Goal: Task Accomplishment & Management: Use online tool/utility

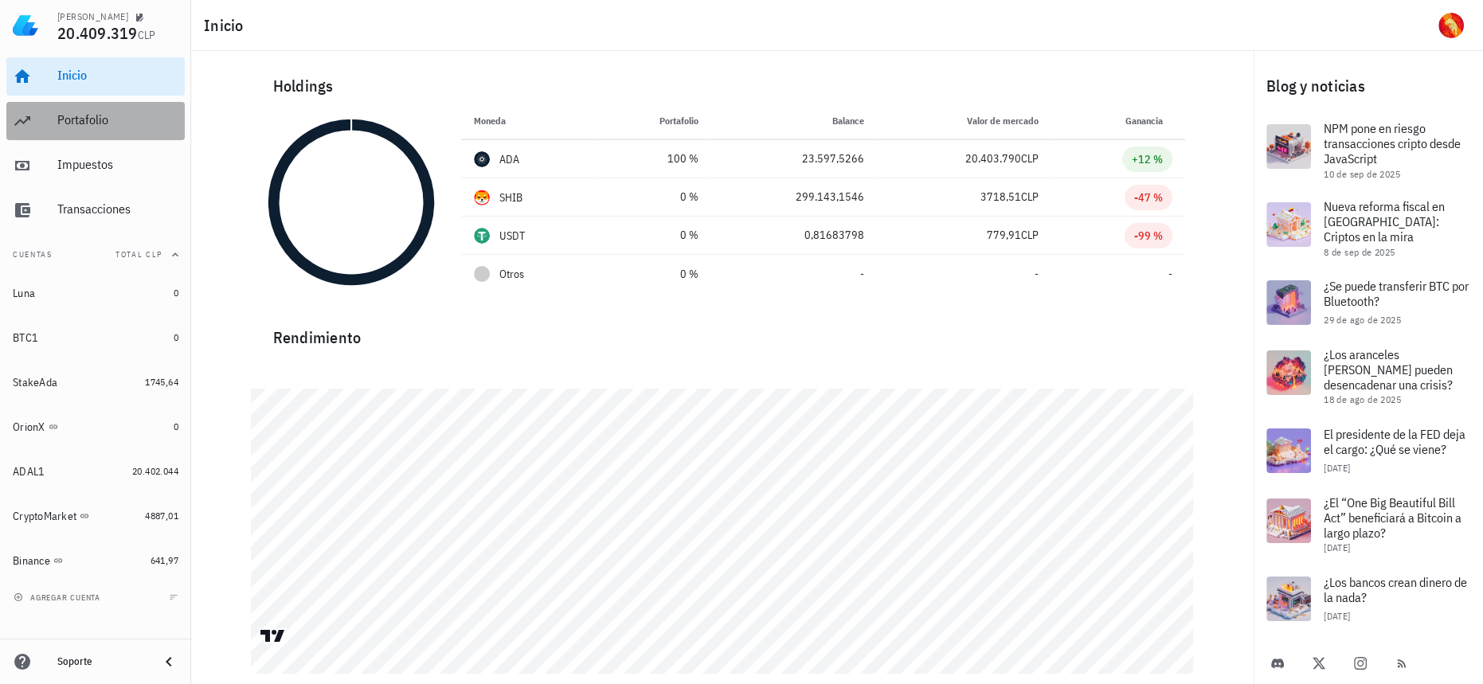
click at [64, 115] on div "Portafolio" at bounding box center [117, 119] width 121 height 15
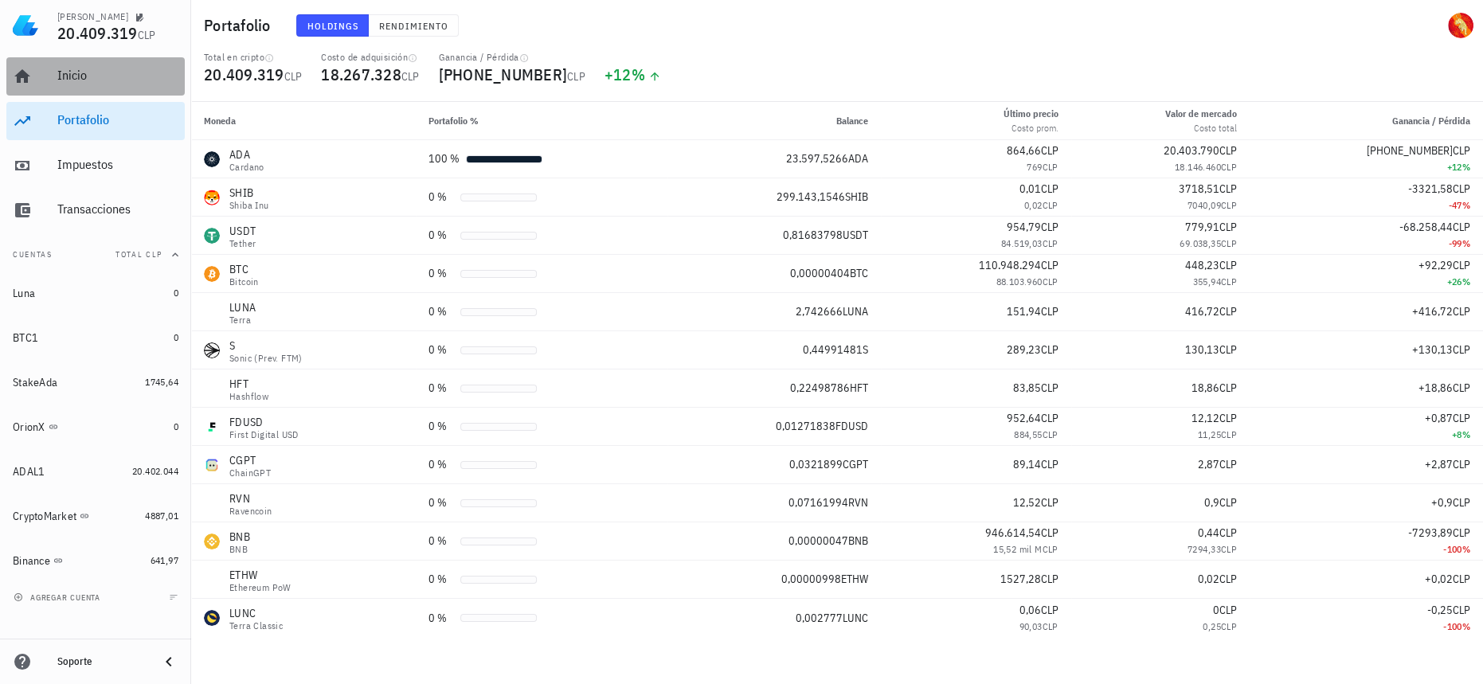
click at [122, 67] on div "Inicio" at bounding box center [117, 76] width 121 height 36
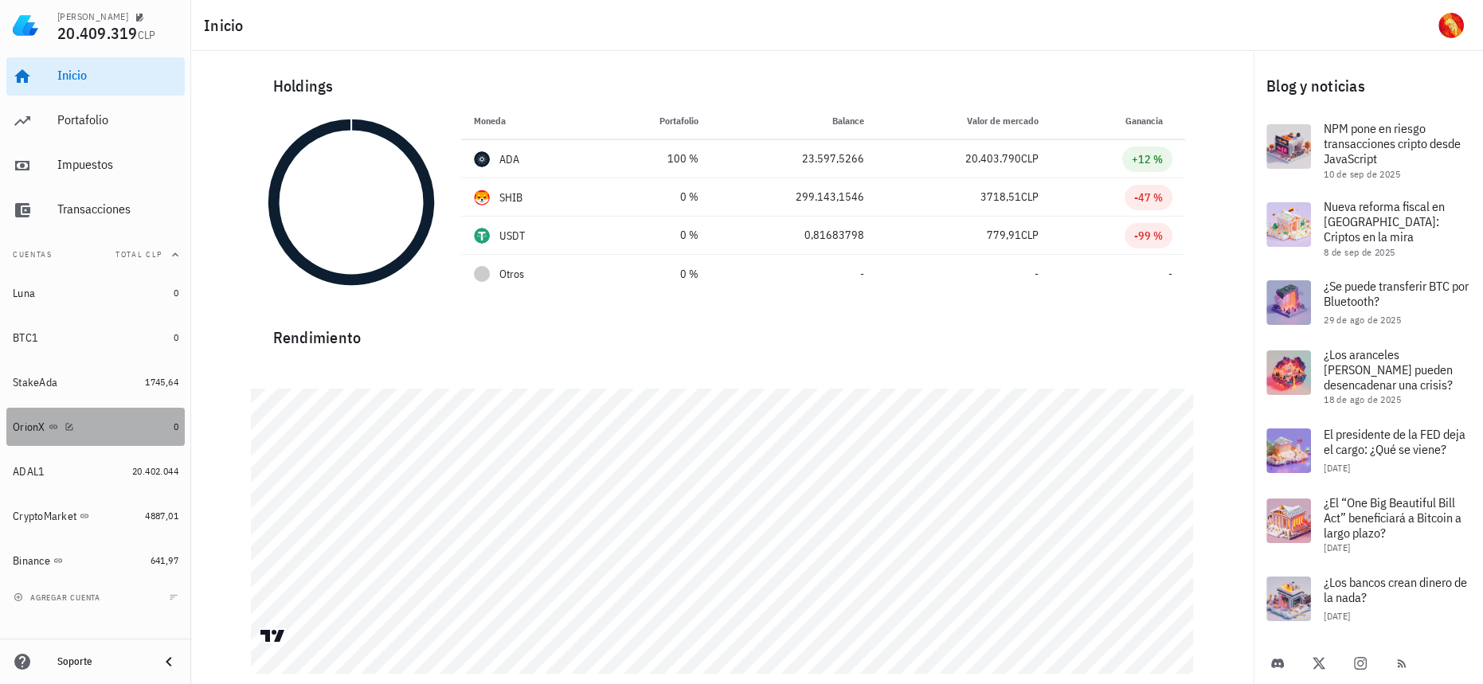
click at [139, 438] on div "OrionX" at bounding box center [90, 427] width 155 height 34
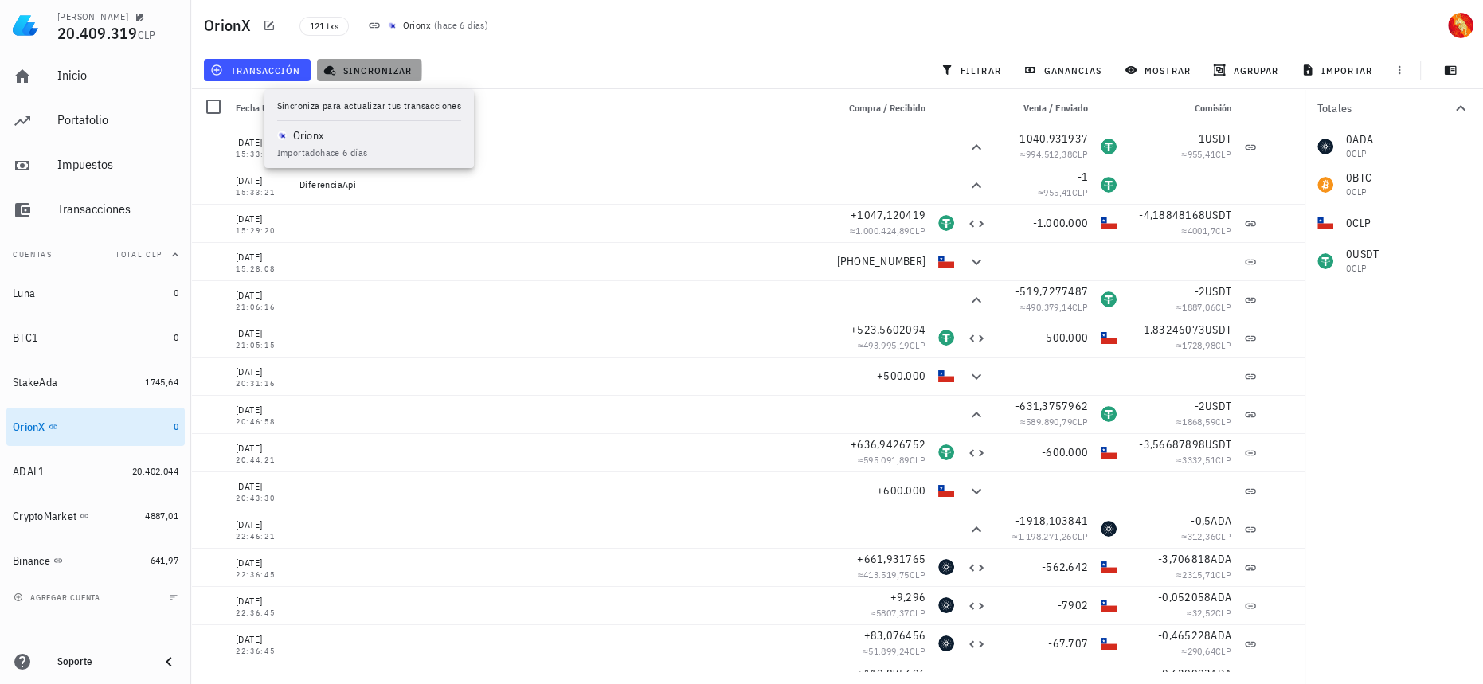
click at [402, 67] on span "sincronizar" at bounding box center [369, 70] width 85 height 13
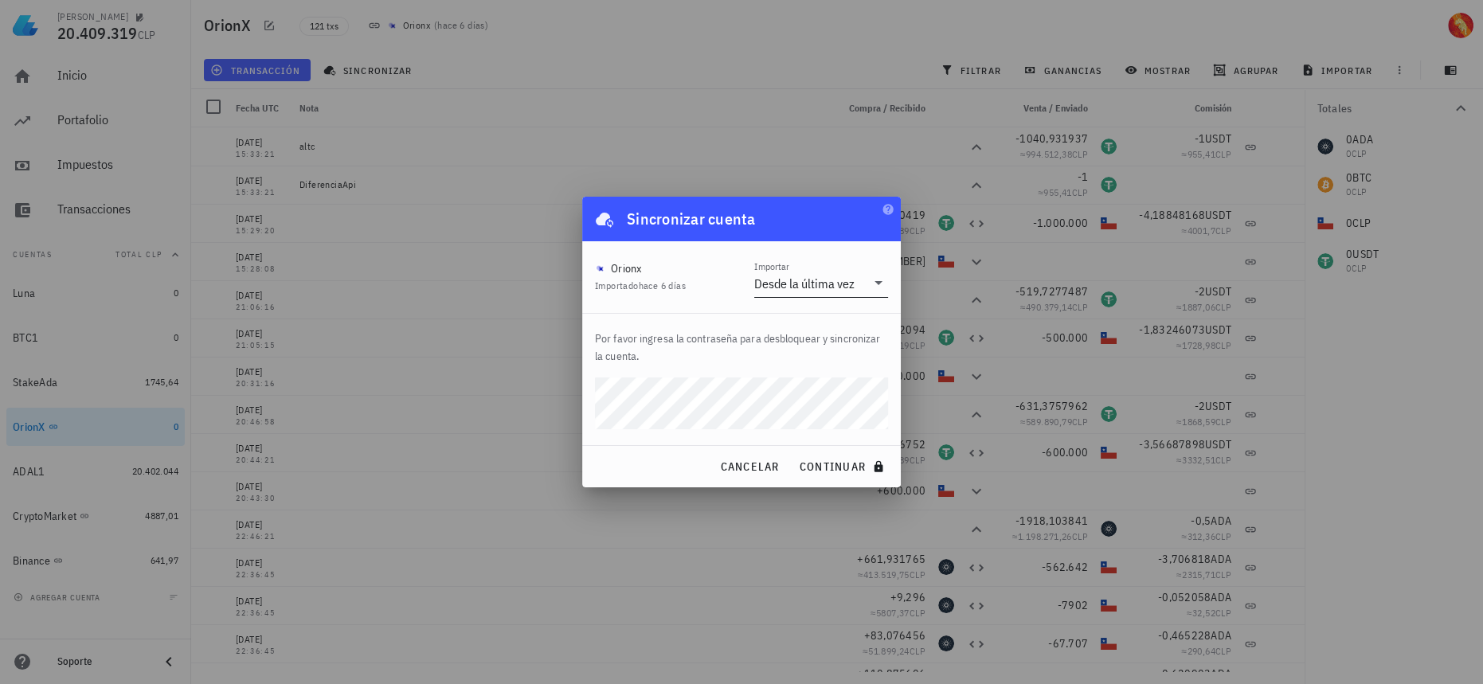
click at [862, 276] on input "Importar" at bounding box center [862, 283] width 8 height 25
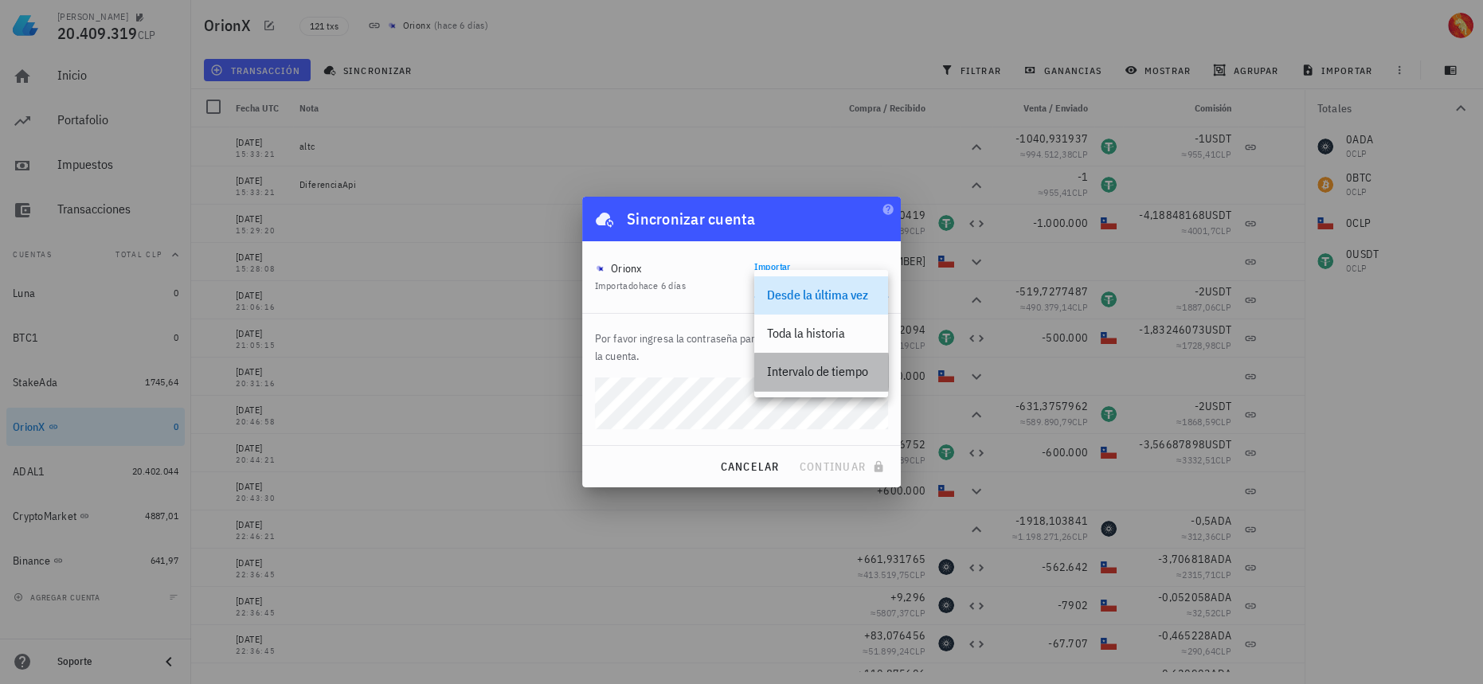
click at [832, 378] on div "Intervalo de tiempo" at bounding box center [821, 371] width 108 height 15
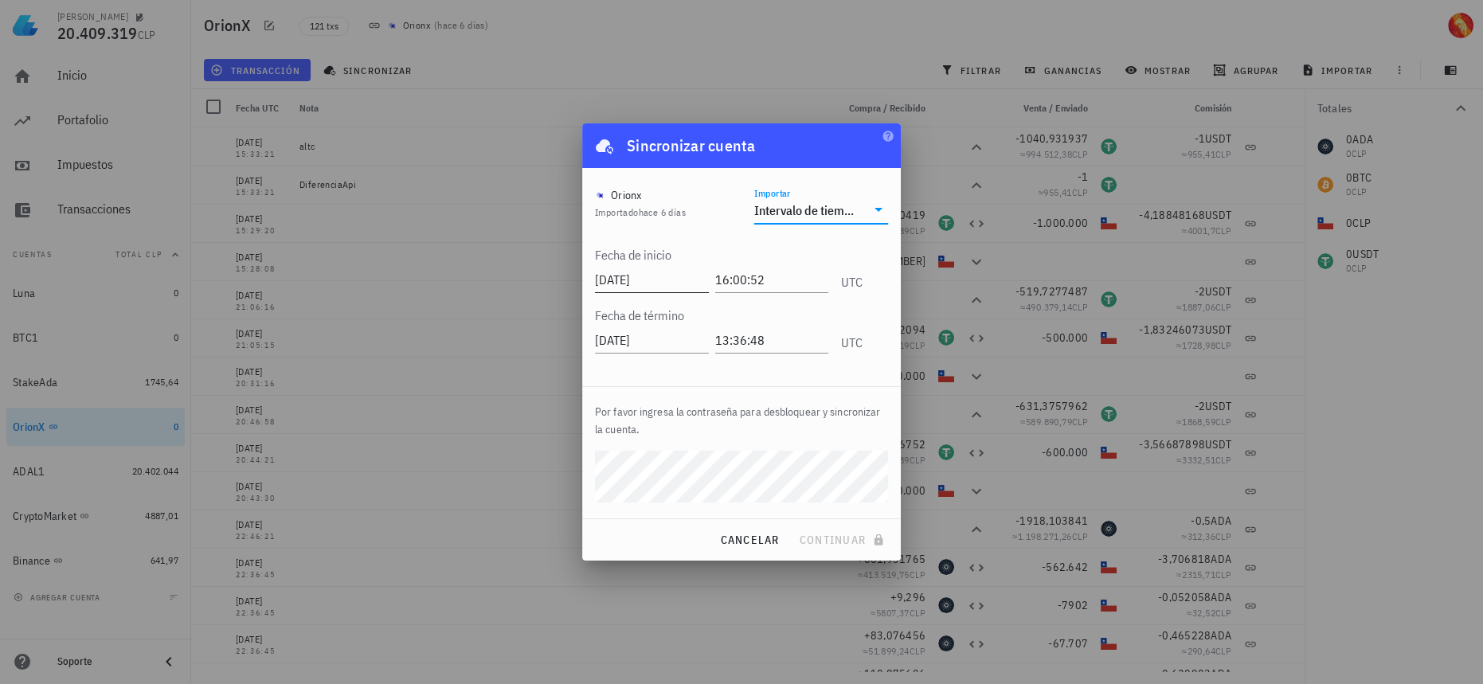
click at [696, 278] on input "2025-09-13" at bounding box center [652, 279] width 114 height 25
type input "2025-09-12"
click at [840, 538] on span "continuar" at bounding box center [843, 540] width 89 height 14
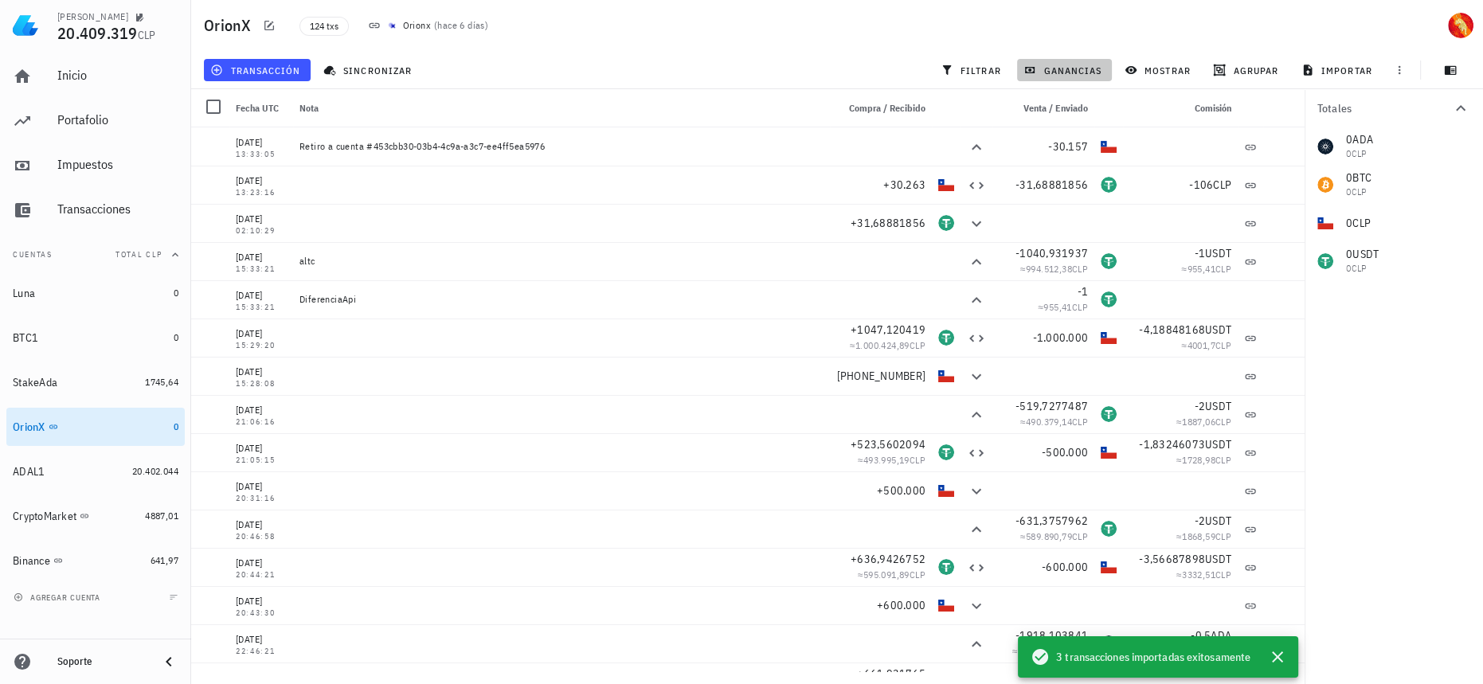
click at [1074, 65] on span "ganancias" at bounding box center [1064, 70] width 75 height 13
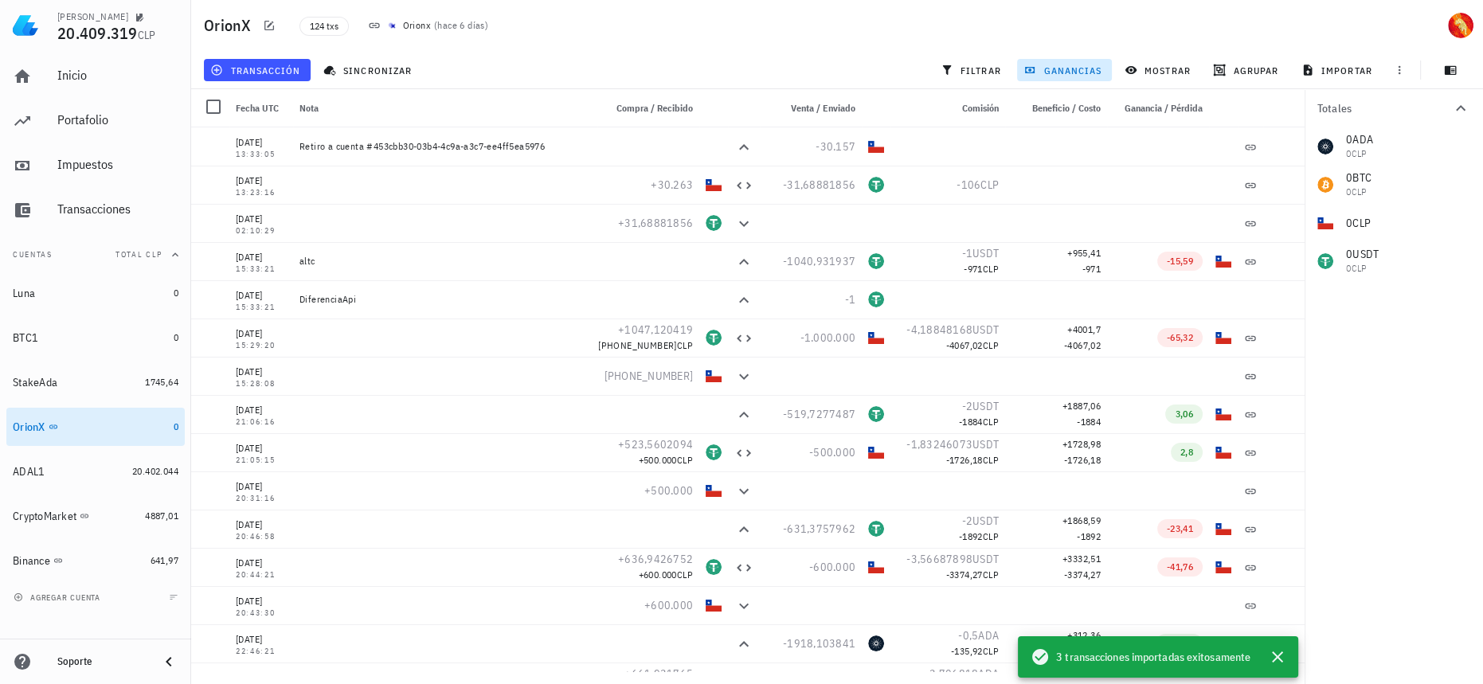
click at [1074, 65] on span "ganancias" at bounding box center [1064, 70] width 75 height 13
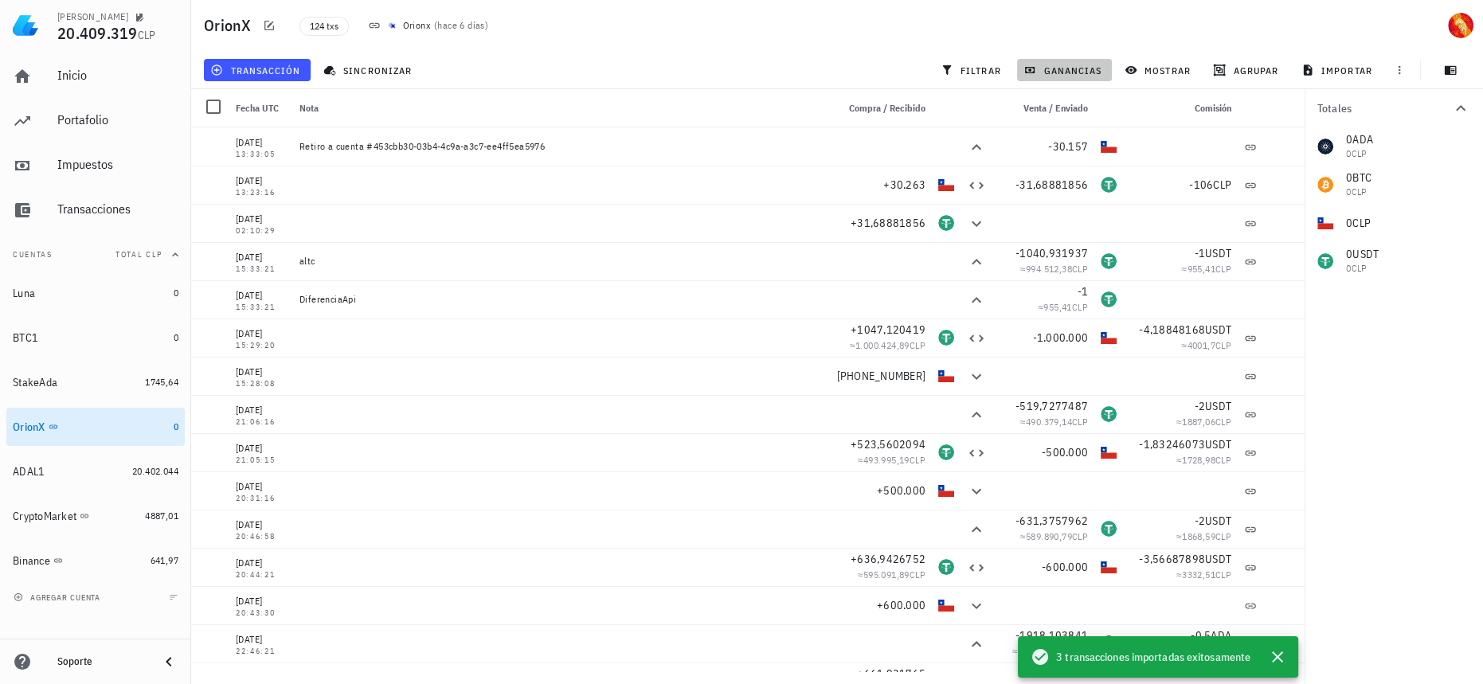
click at [1074, 65] on span "ganancias" at bounding box center [1064, 70] width 75 height 13
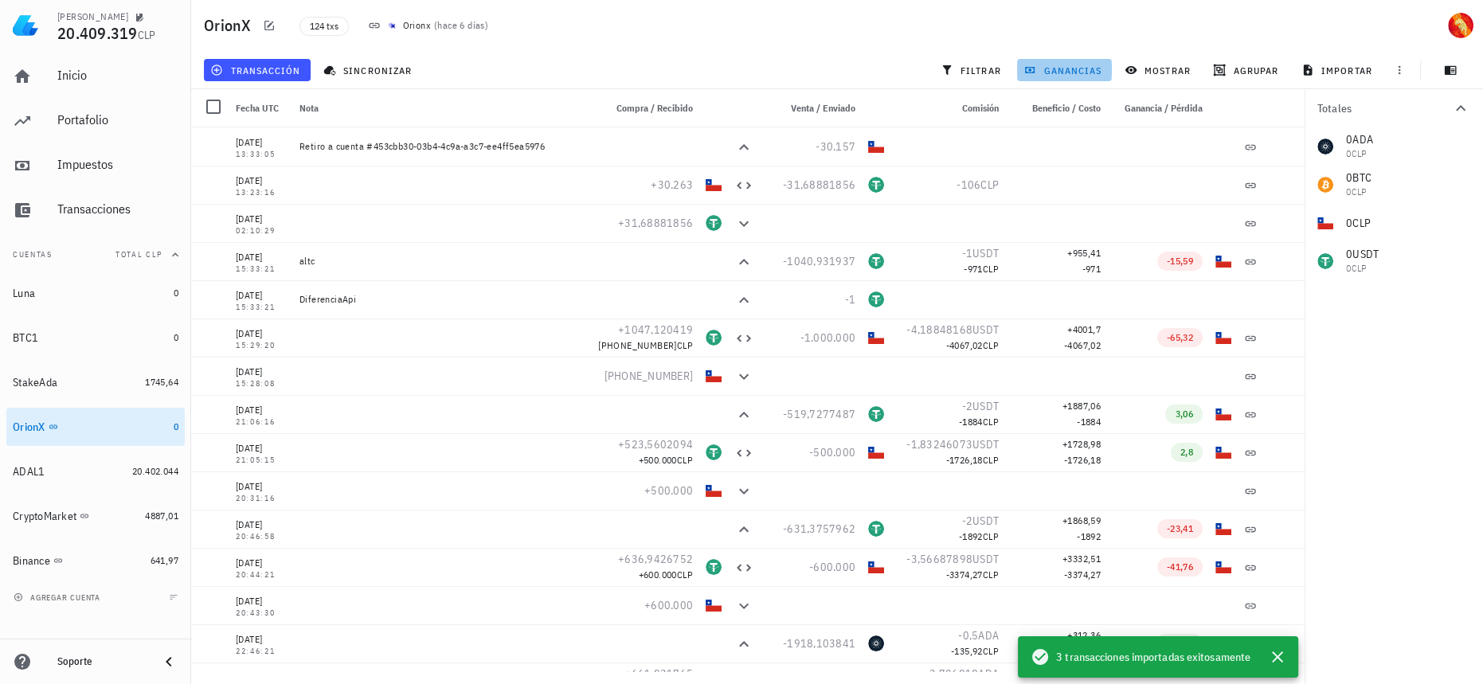
click at [1074, 65] on span "ganancias" at bounding box center [1064, 70] width 75 height 13
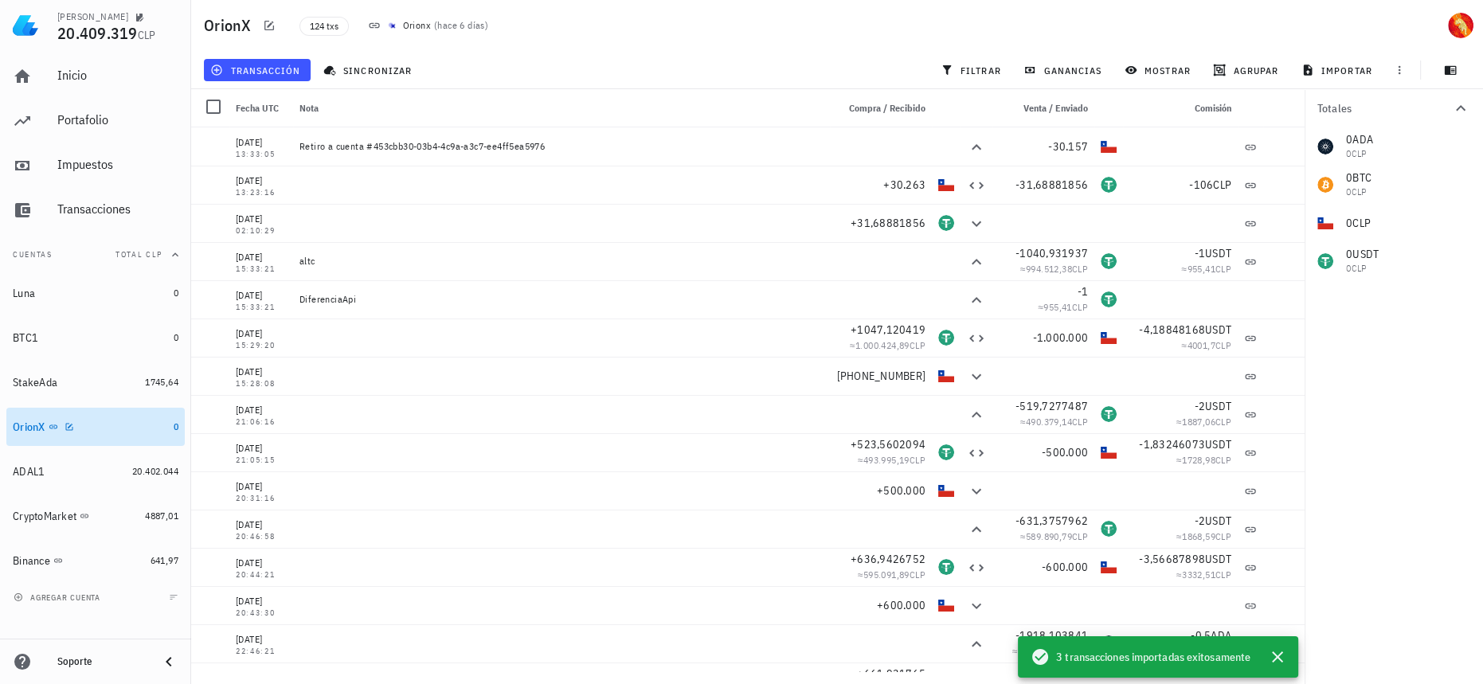
click at [115, 430] on div "OrionX" at bounding box center [90, 427] width 155 height 15
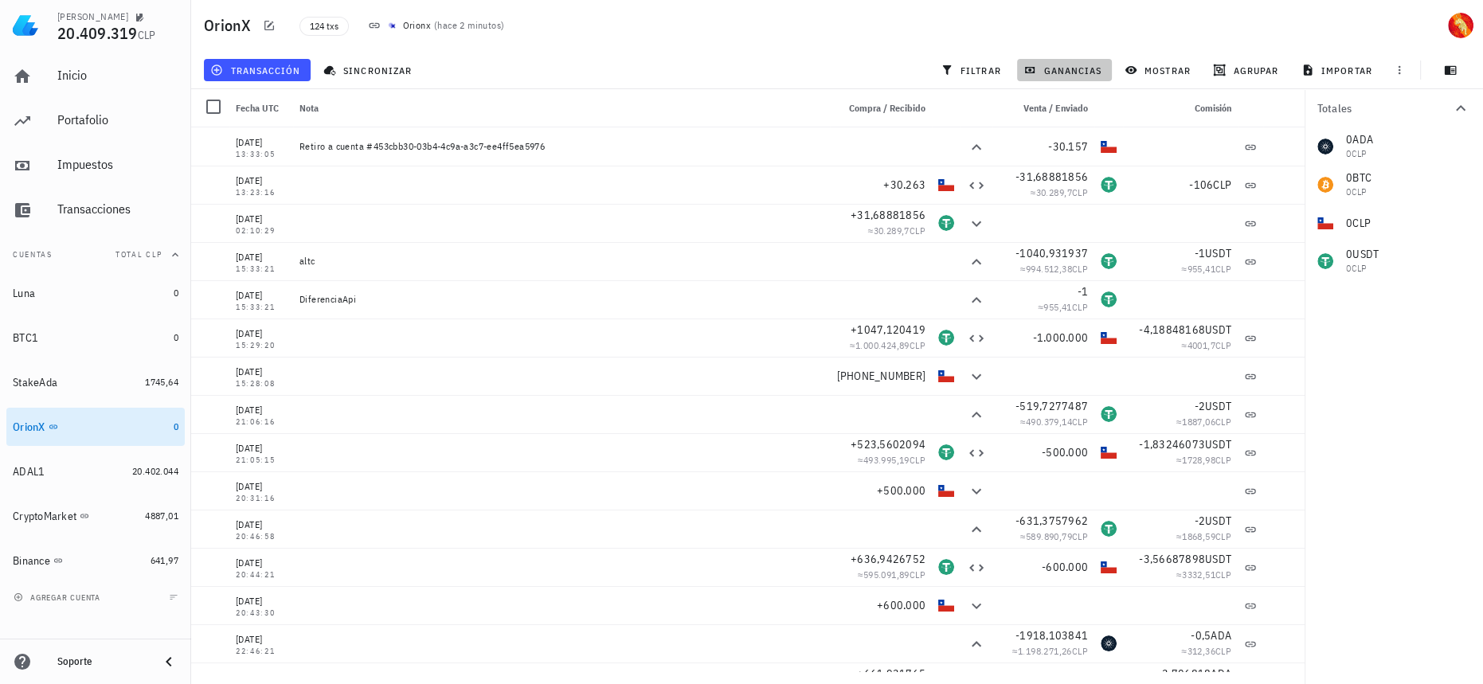
click at [1058, 63] on button "ganancias" at bounding box center [1064, 70] width 95 height 22
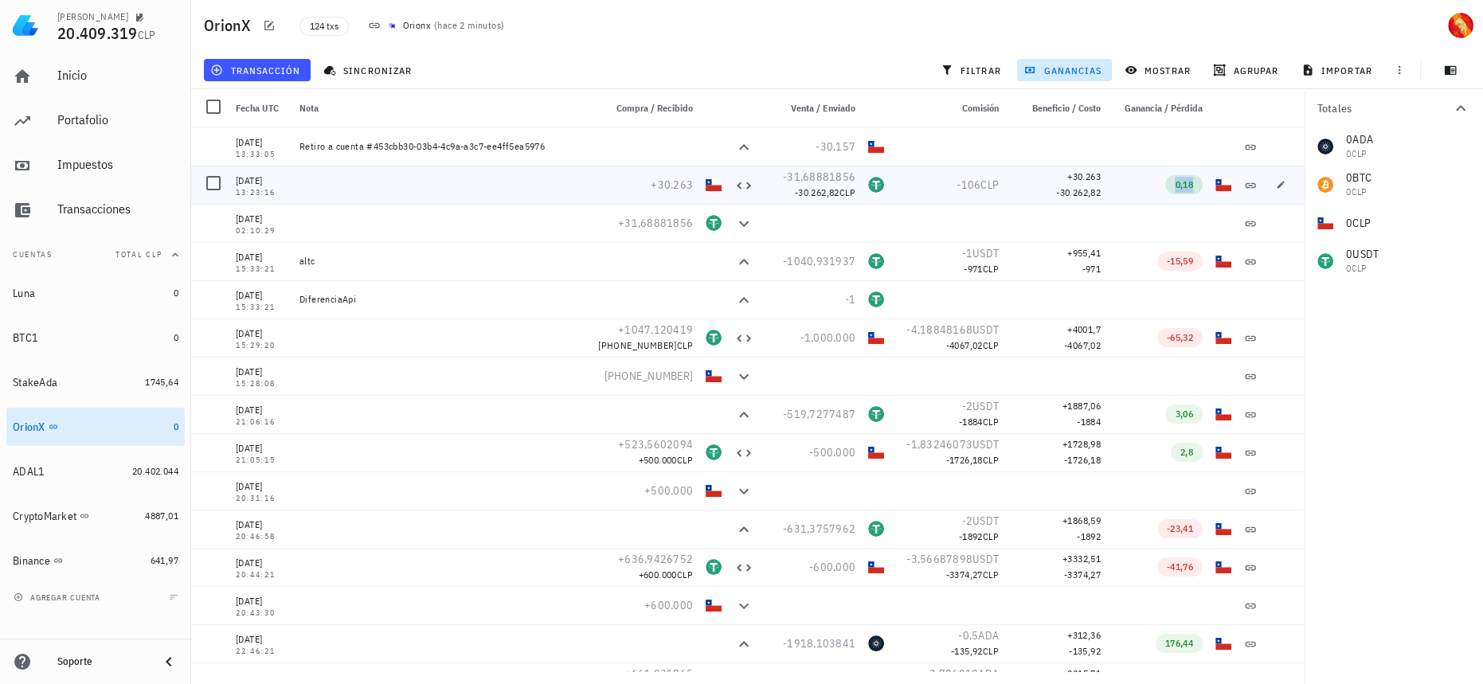
drag, startPoint x: 1161, startPoint y: 186, endPoint x: 1183, endPoint y: 190, distance: 22.5
click at [1183, 190] on span "0,18" at bounding box center [1183, 184] width 37 height 19
click at [1183, 190] on span "0,18" at bounding box center [1184, 184] width 18 height 12
click at [1175, 190] on span "0,18" at bounding box center [1184, 184] width 18 height 12
drag, startPoint x: 1162, startPoint y: 187, endPoint x: 1183, endPoint y: 188, distance: 20.7
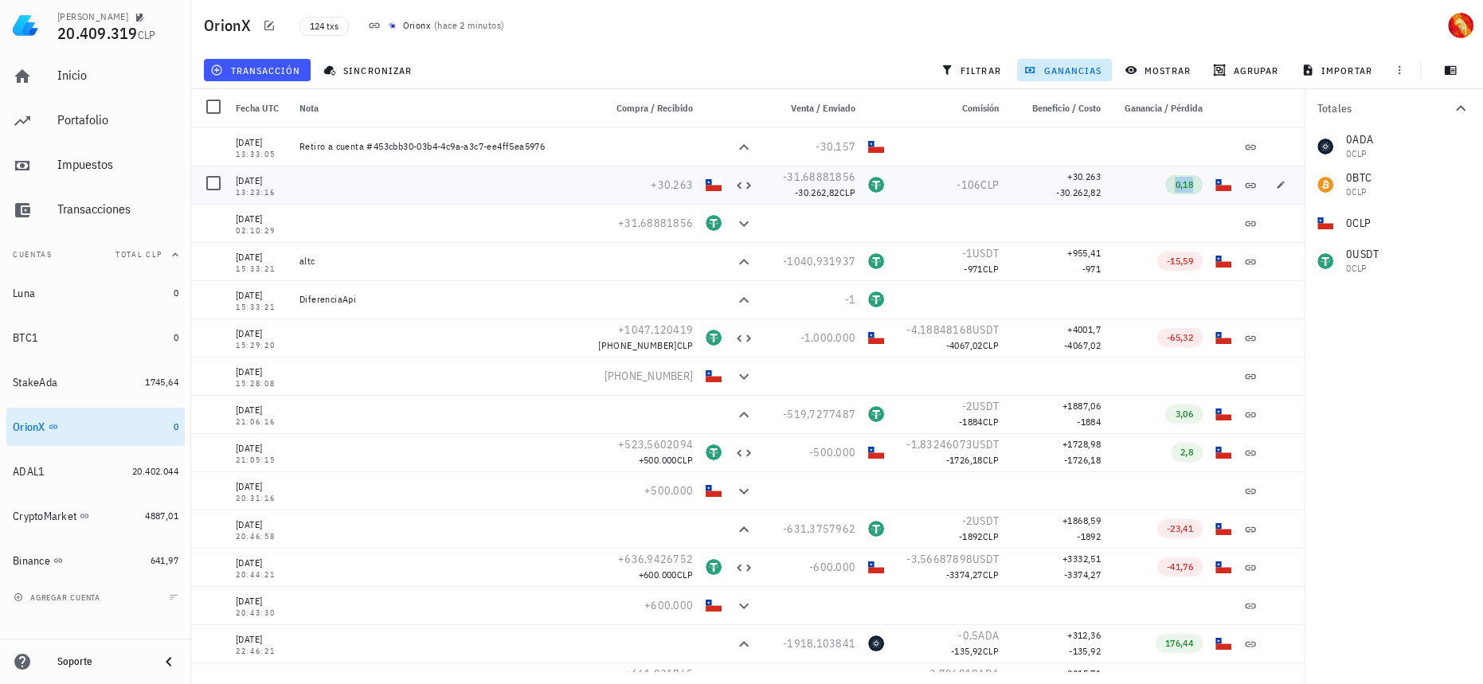
click at [1183, 188] on span "0,18" at bounding box center [1183, 184] width 37 height 19
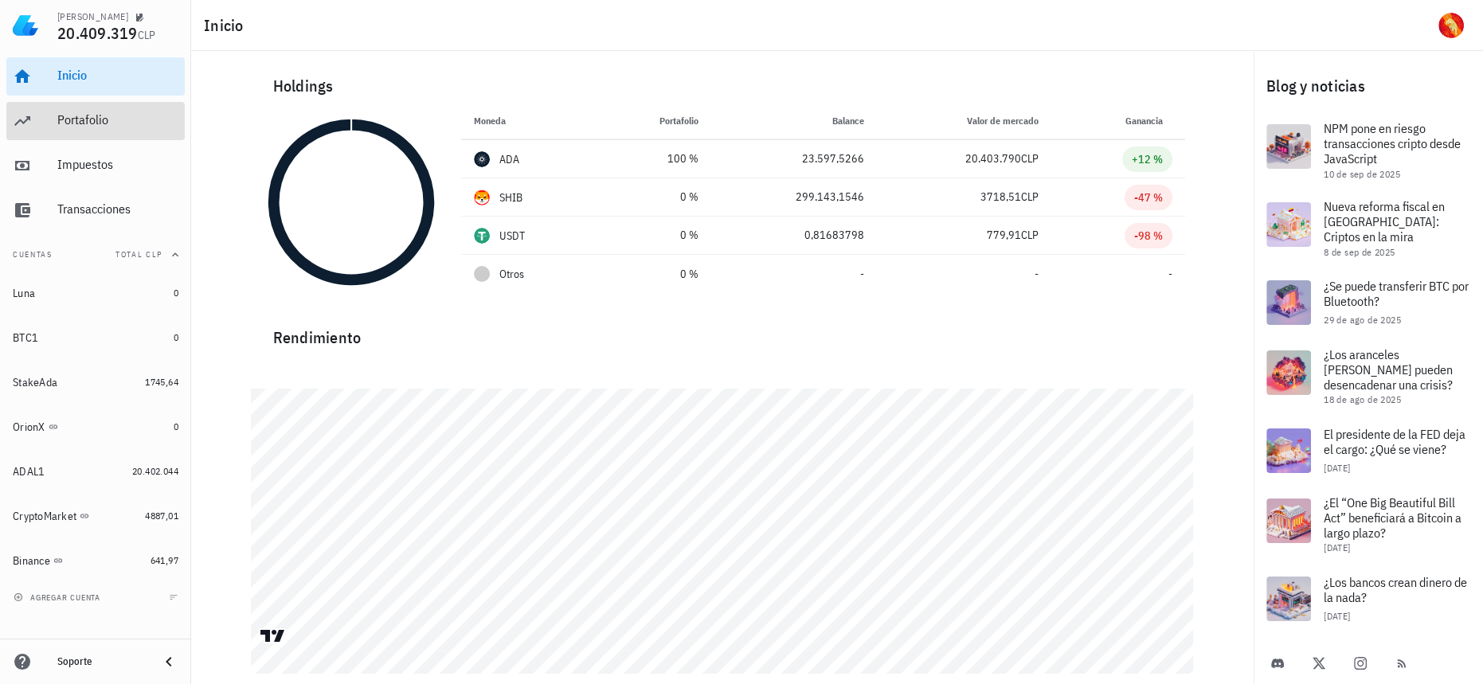
click at [76, 112] on div "Portafolio" at bounding box center [117, 119] width 121 height 15
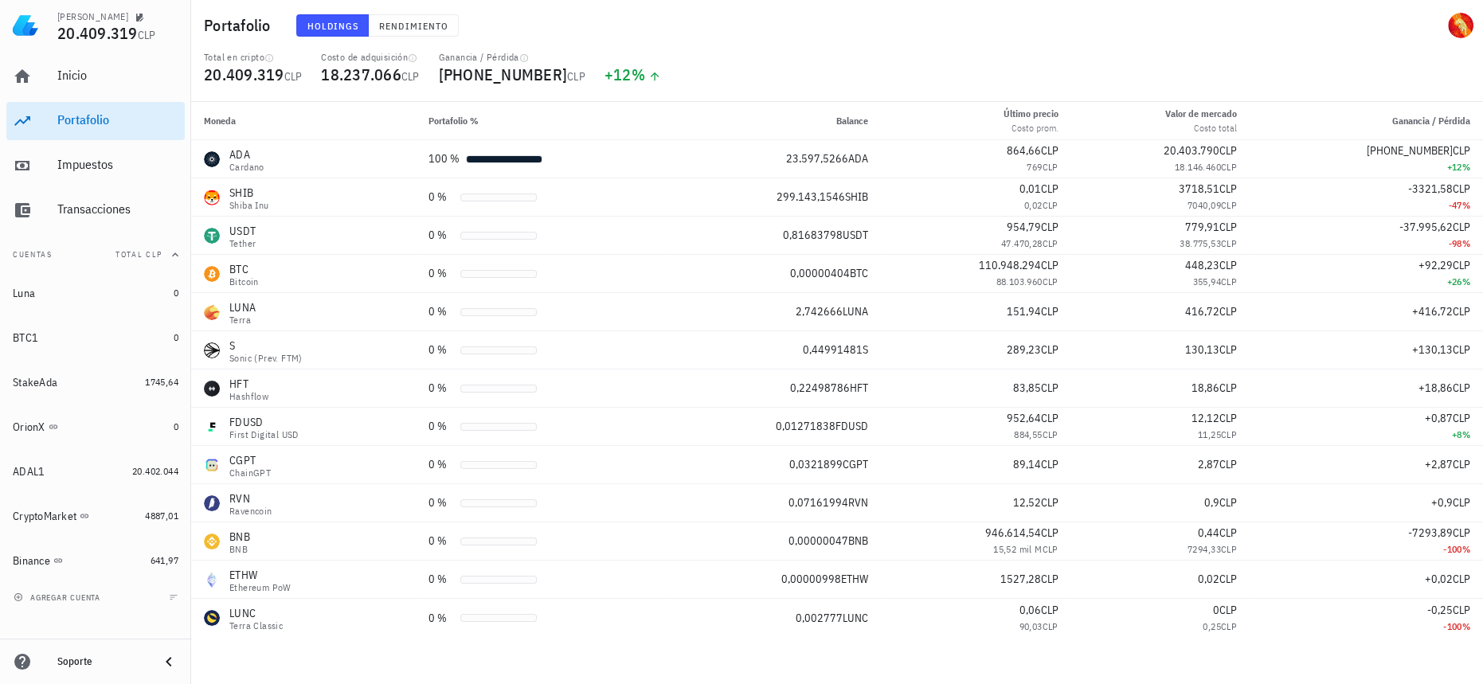
click at [87, 96] on div "Inicio [GEOGRAPHIC_DATA] Impuestos [GEOGRAPHIC_DATA]" at bounding box center [95, 143] width 178 height 185
click at [91, 92] on div "Inicio" at bounding box center [117, 76] width 121 height 36
